Goal: Information Seeking & Learning: Learn about a topic

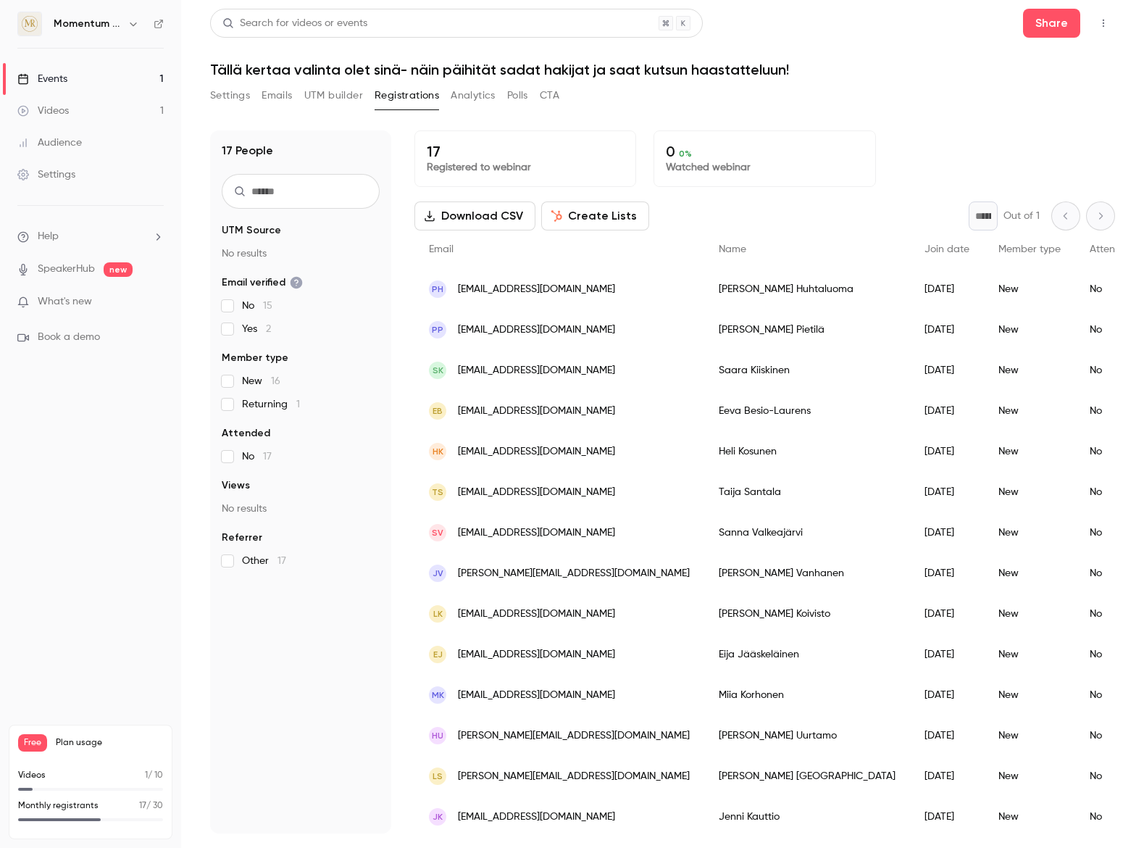
scroll to position [125, 0]
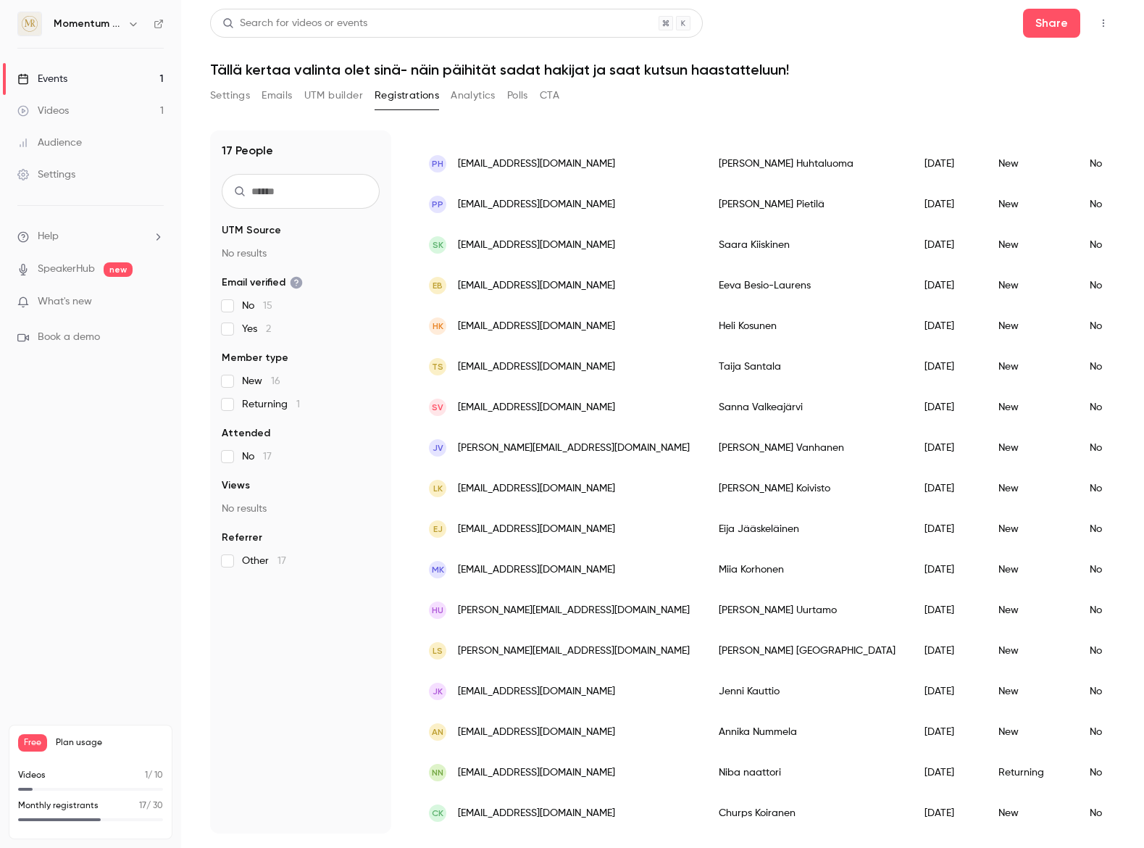
click at [66, 81] on div "Events" at bounding box center [42, 79] width 50 height 14
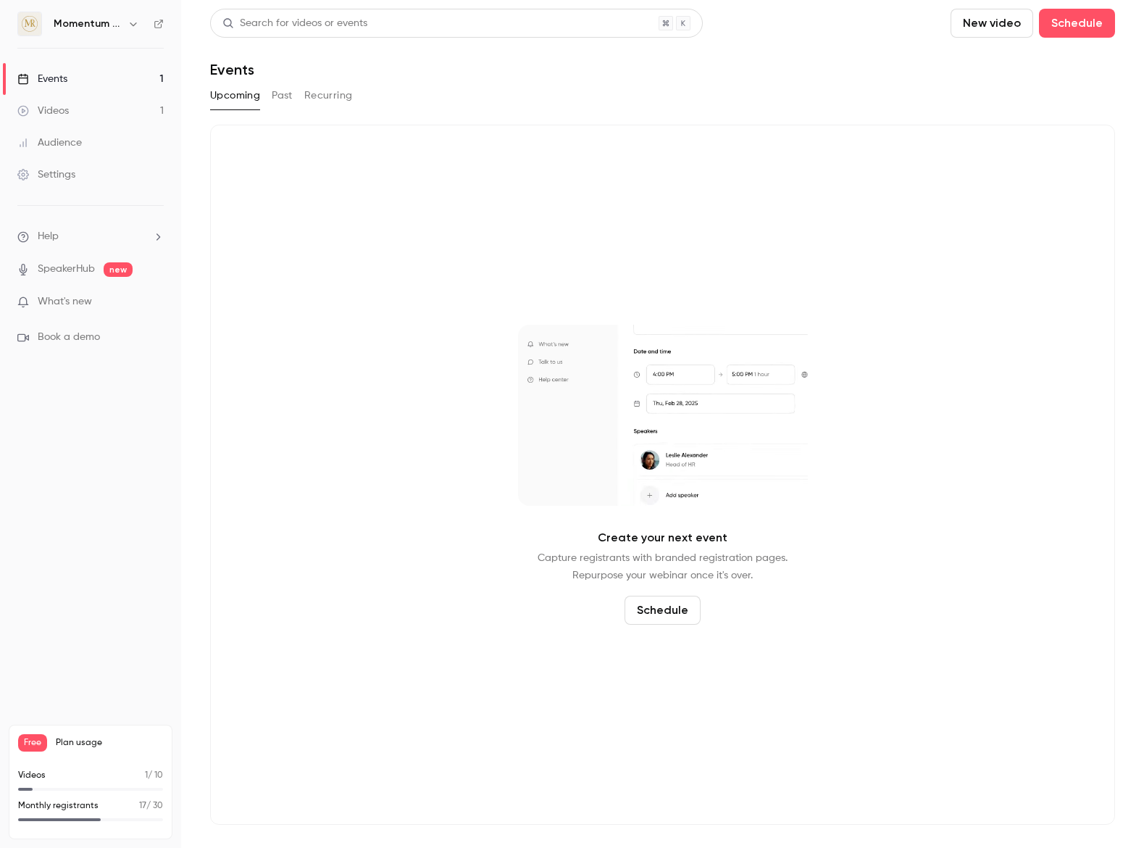
click at [286, 88] on button "Past" at bounding box center [282, 95] width 21 height 23
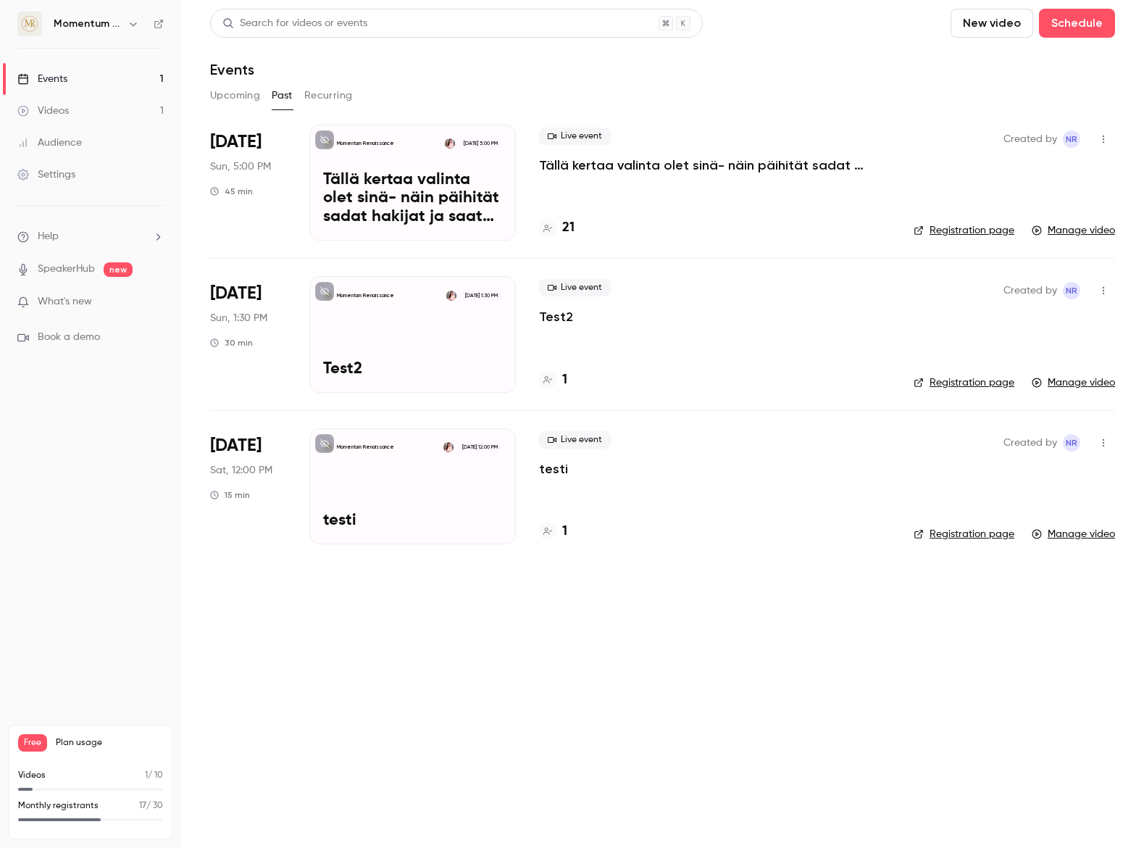
click at [402, 157] on div "Momentum Renaissance [DATE] 5:00 PM Tällä kertaa valinta olet sinä- näin päihit…" at bounding box center [412, 183] width 207 height 116
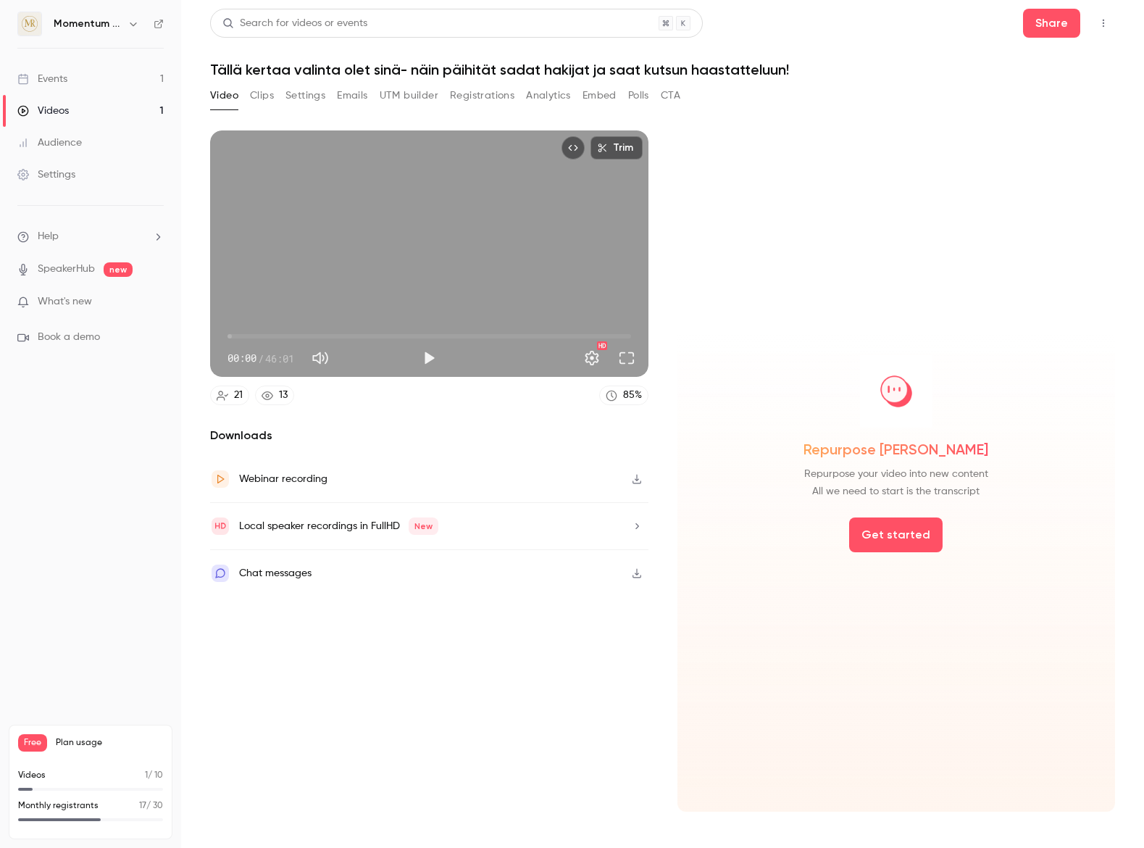
click at [557, 101] on button "Analytics" at bounding box center [548, 95] width 45 height 23
